Goal: Transaction & Acquisition: Purchase product/service

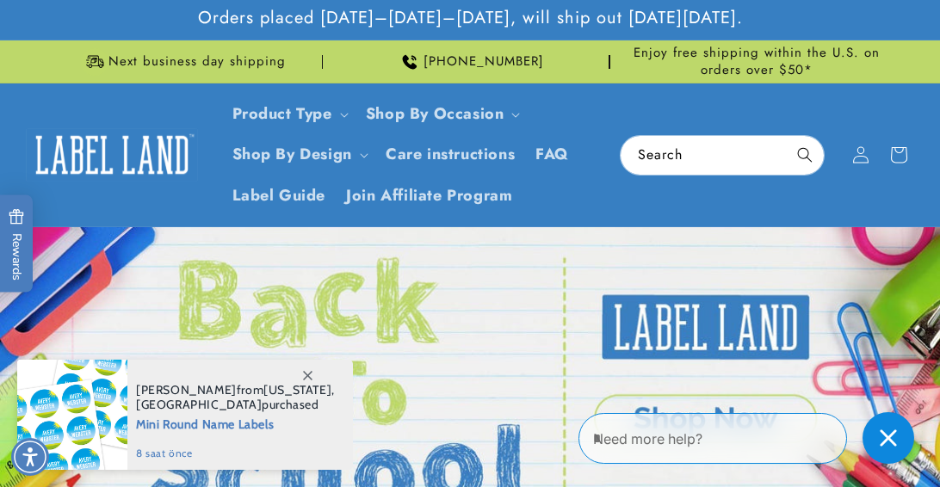
click at [696, 274] on link "Open this option" at bounding box center [470, 384] width 940 height 315
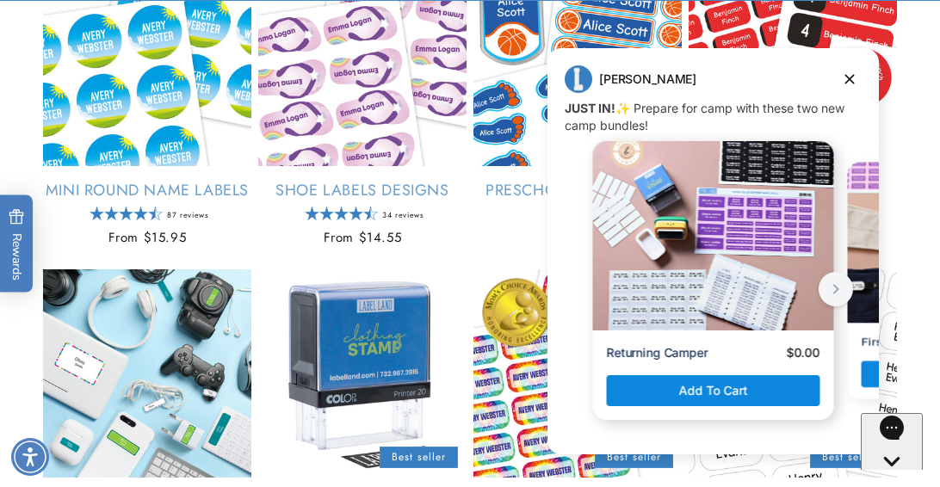
scroll to position [1416, 0]
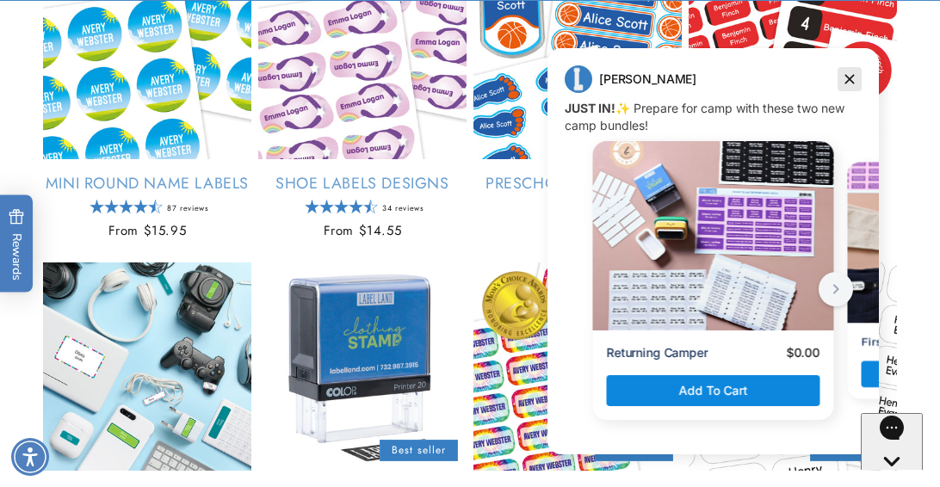
click at [847, 77] on icon "Dismiss campaign" at bounding box center [849, 79] width 9 height 9
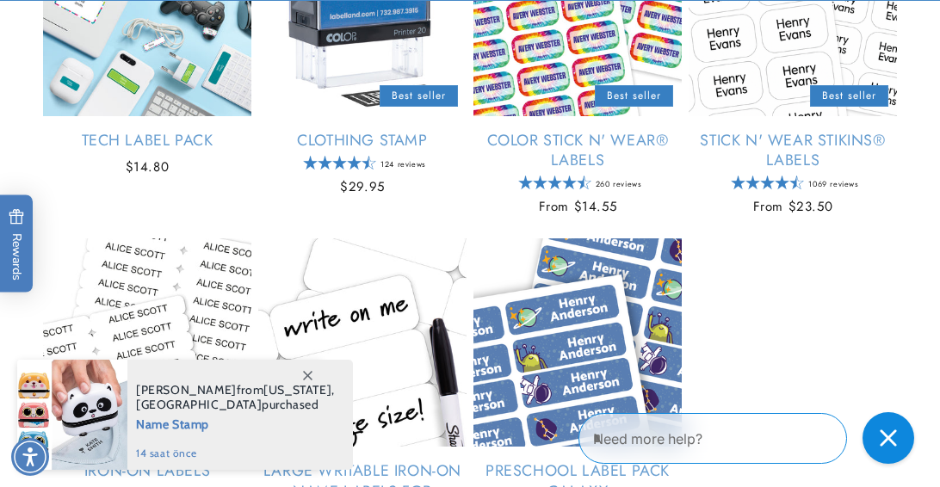
scroll to position [1802, 0]
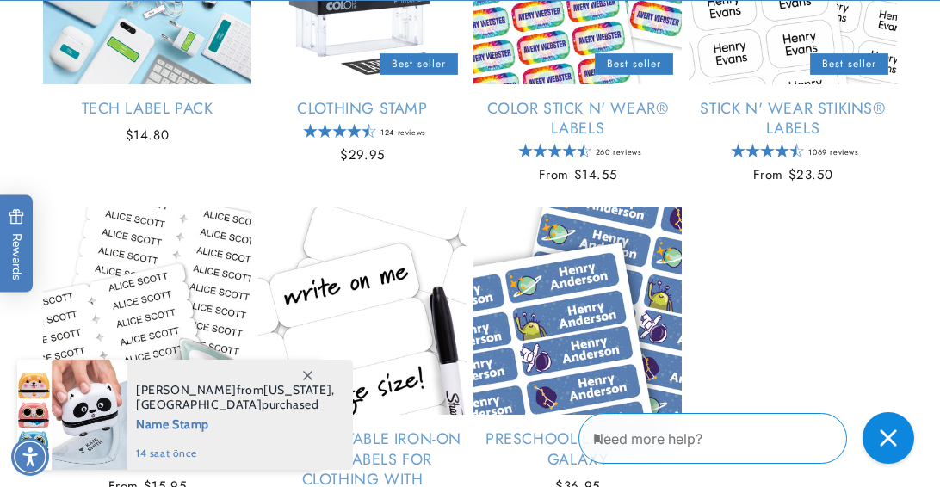
click at [308, 378] on icon at bounding box center [307, 375] width 9 height 9
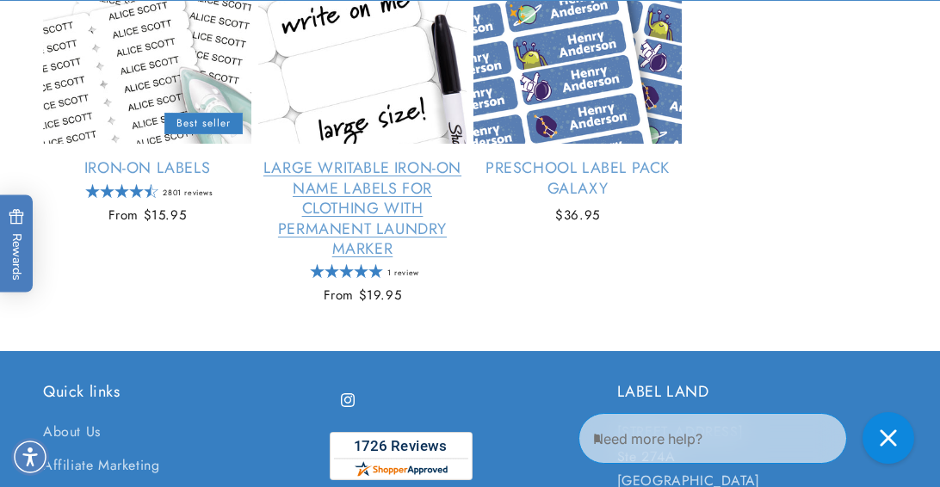
scroll to position [2074, 0]
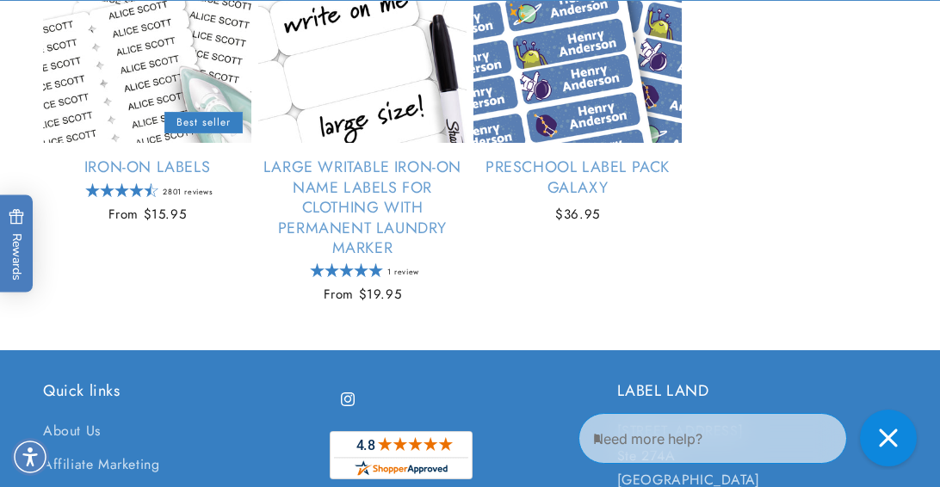
click at [871, 440] on div "Close gorgias live chat" at bounding box center [888, 438] width 38 height 38
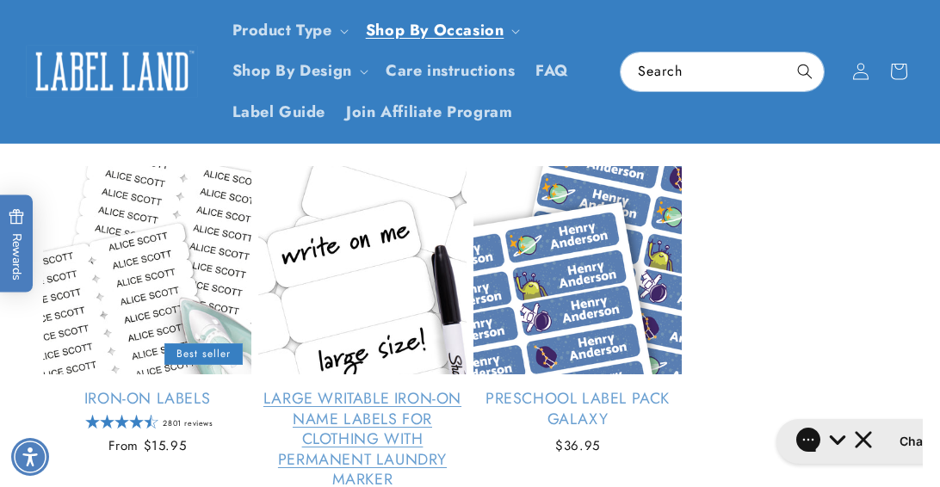
scroll to position [1832, 0]
